Goal: Task Accomplishment & Management: Complete application form

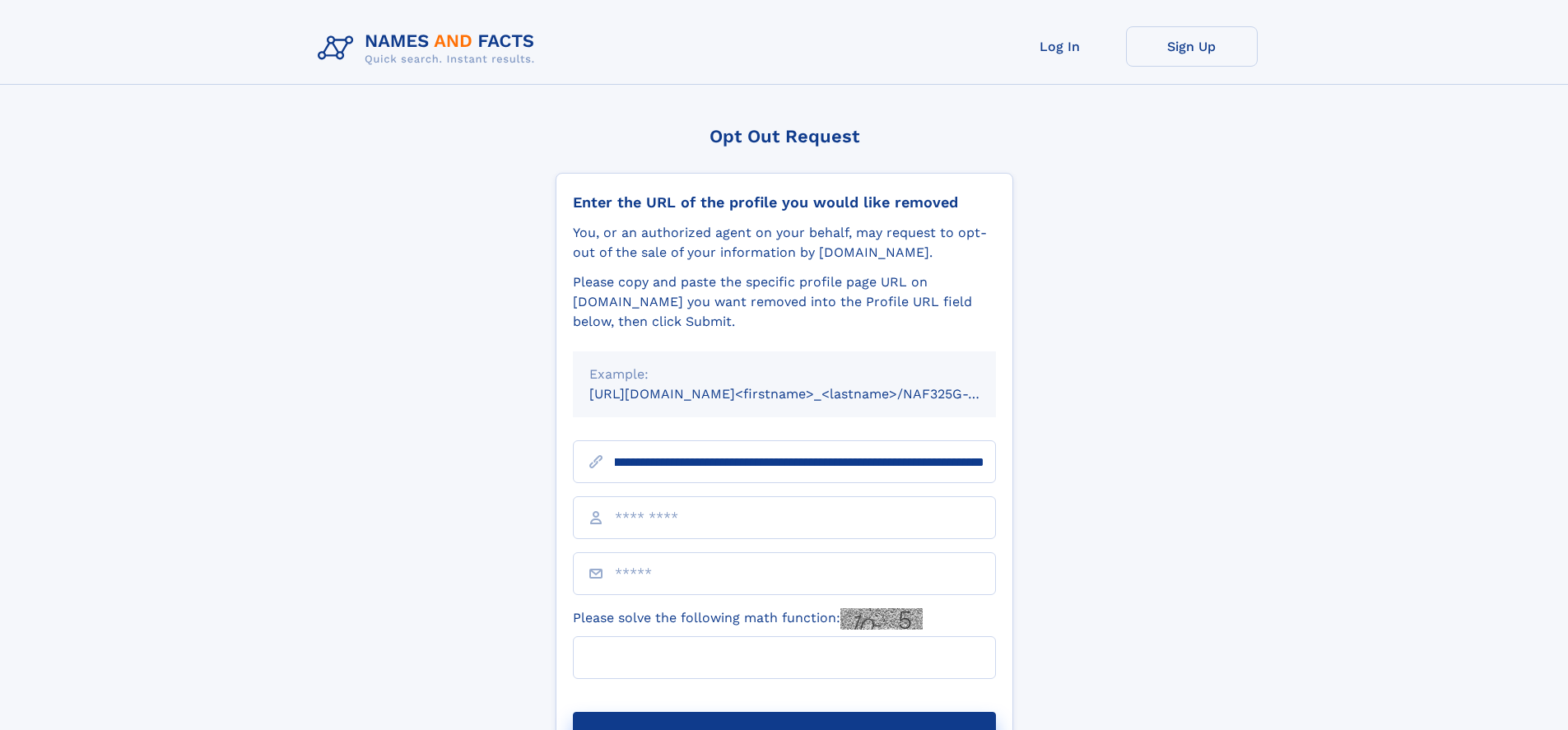
scroll to position [0, 190]
type input "**********"
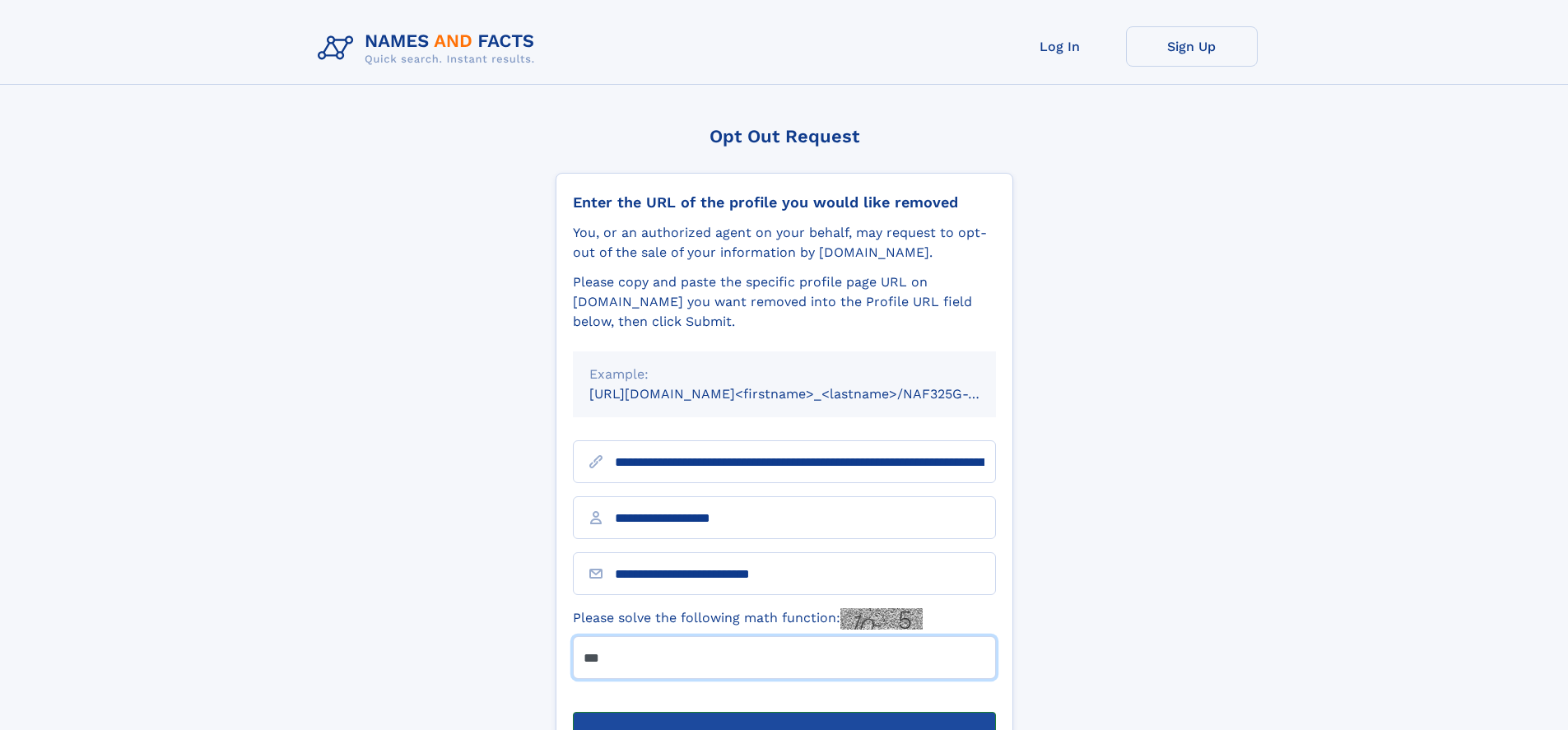
type input "***"
click at [783, 712] on button "Submit Opt Out Request" at bounding box center [784, 738] width 423 height 53
